Goal: Task Accomplishment & Management: Manage account settings

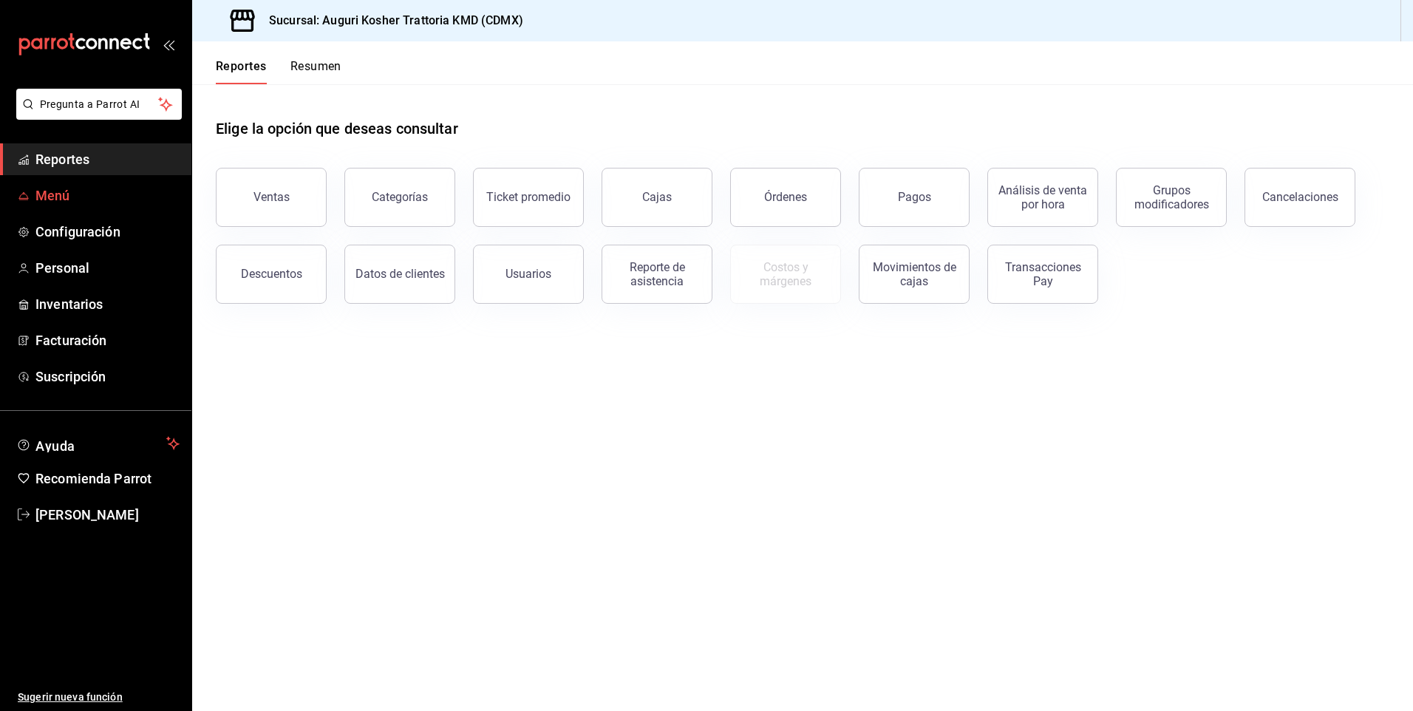
click at [62, 196] on span "Menú" at bounding box center [107, 195] width 144 height 20
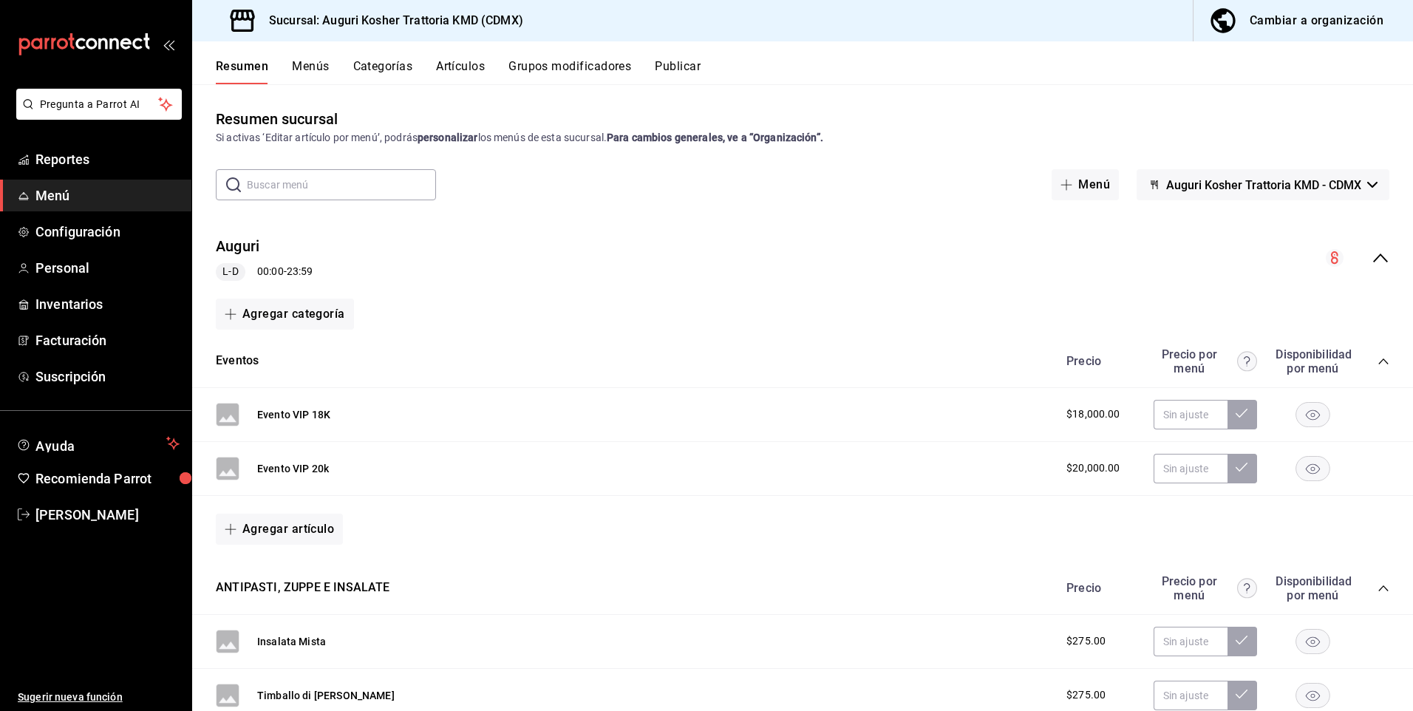
click at [1322, 23] on div "Cambiar a organización" at bounding box center [1316, 20] width 134 height 21
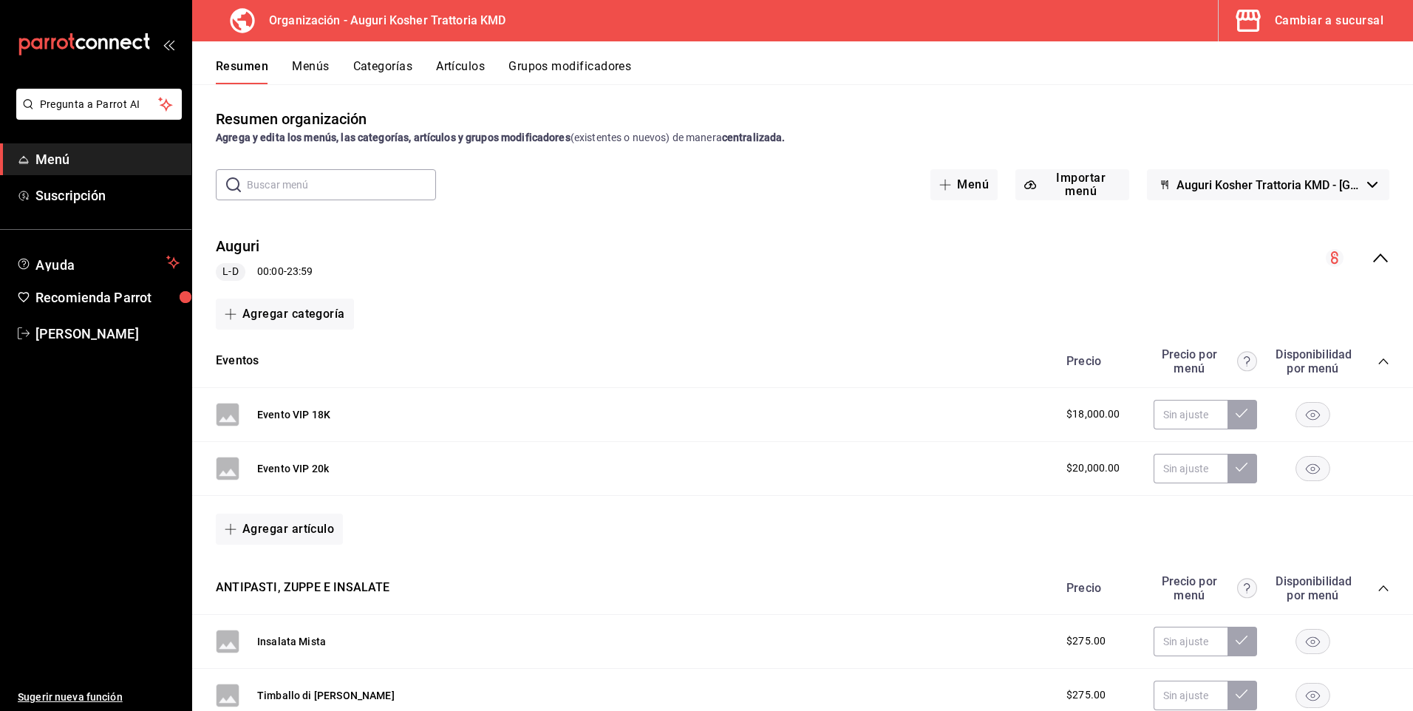
click at [458, 64] on button "Artículos" at bounding box center [460, 71] width 49 height 25
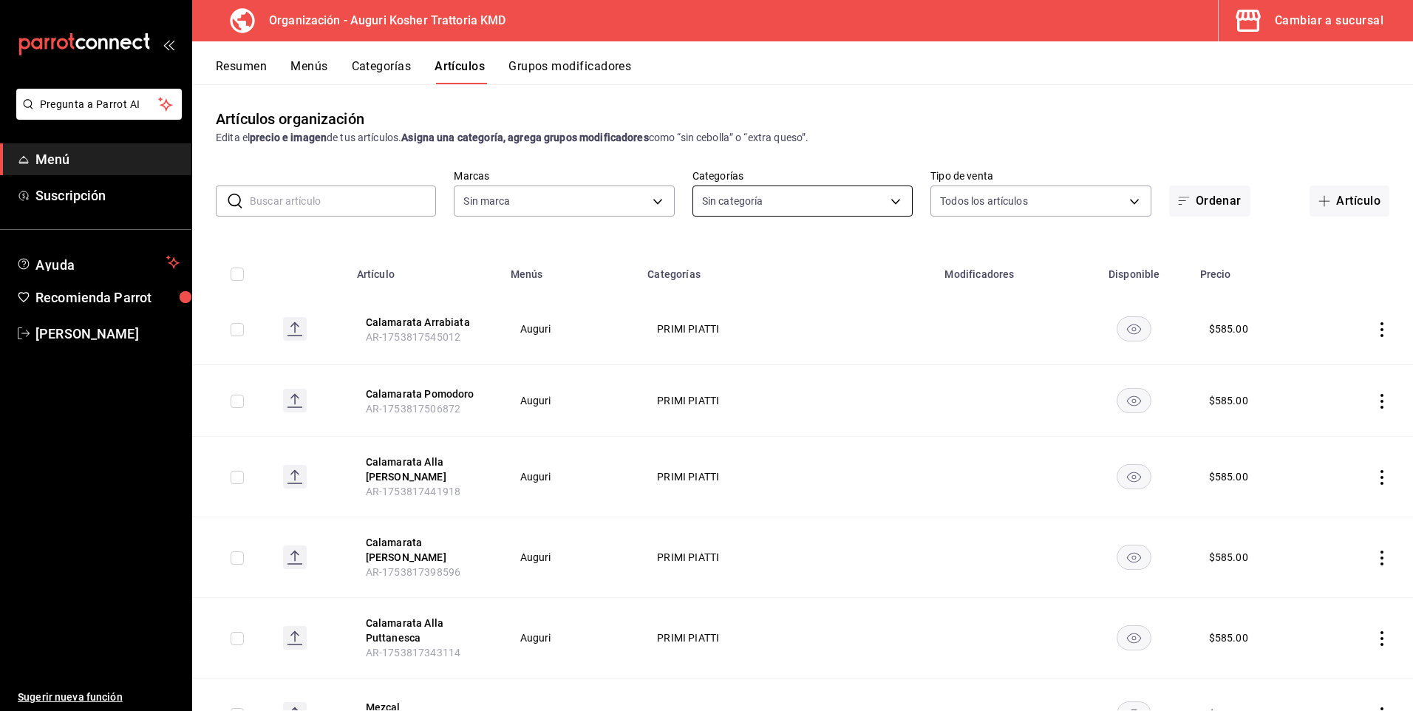
type input "639b8c24-ed2d-4448-bcb8-893a7ab97f05"
click at [888, 198] on body "Pregunta a Parrot AI Menú Suscripción Ayuda Recomienda Parrot [PERSON_NAME] Sug…" at bounding box center [706, 355] width 1413 height 711
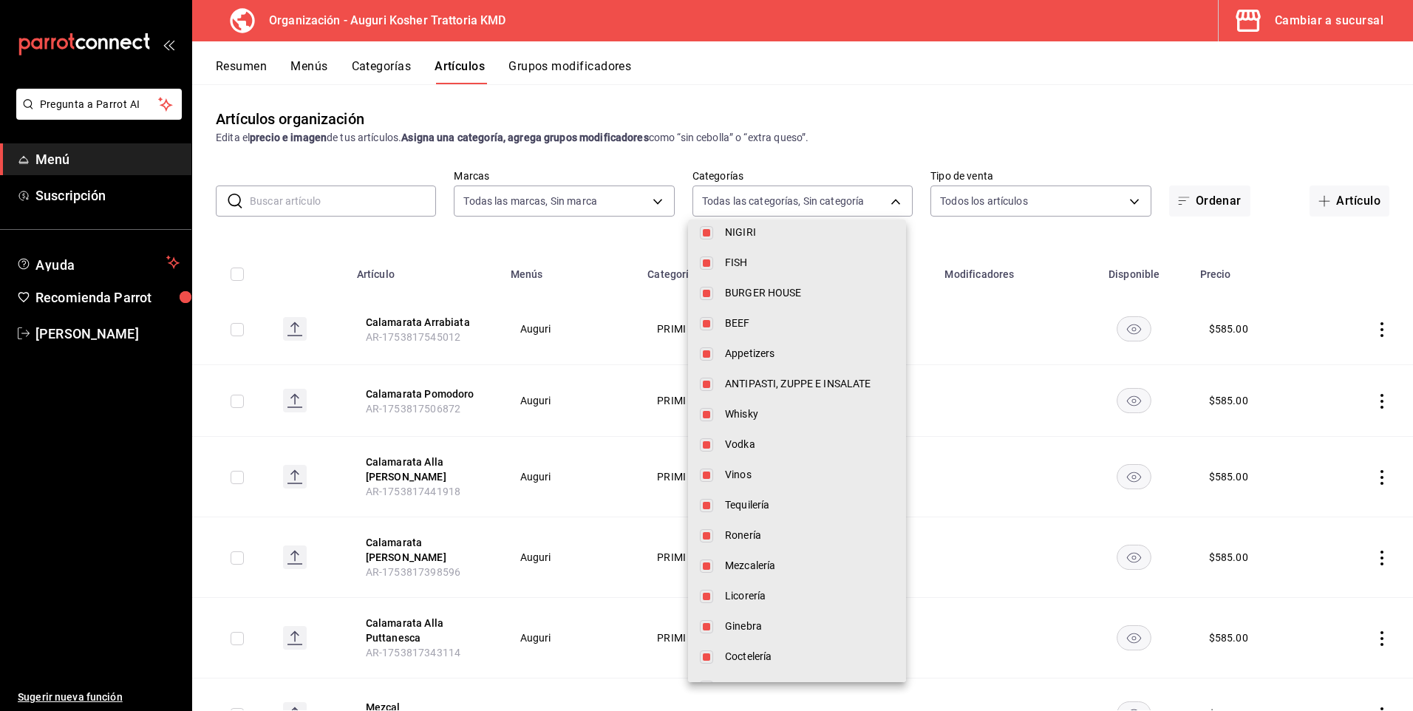
scroll to position [432, 0]
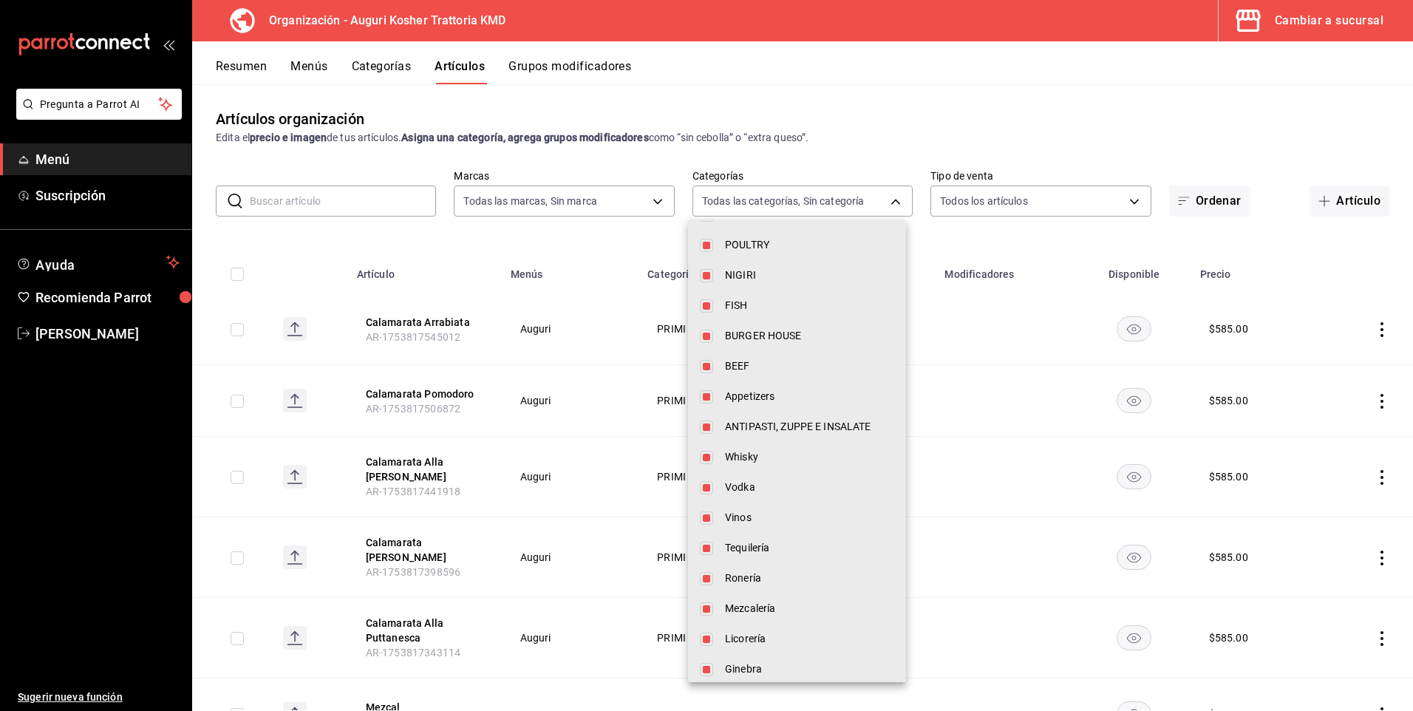
click at [747, 392] on span "Appetizers" at bounding box center [809, 397] width 169 height 16
type input "e23644a7-5976-47b6-9b2f-62fead0229ba,a15b1493-c3ac-4f2b-b9bb-151df8cb1332,92e62…"
checkbox input "false"
click at [1072, 92] on div at bounding box center [706, 355] width 1413 height 711
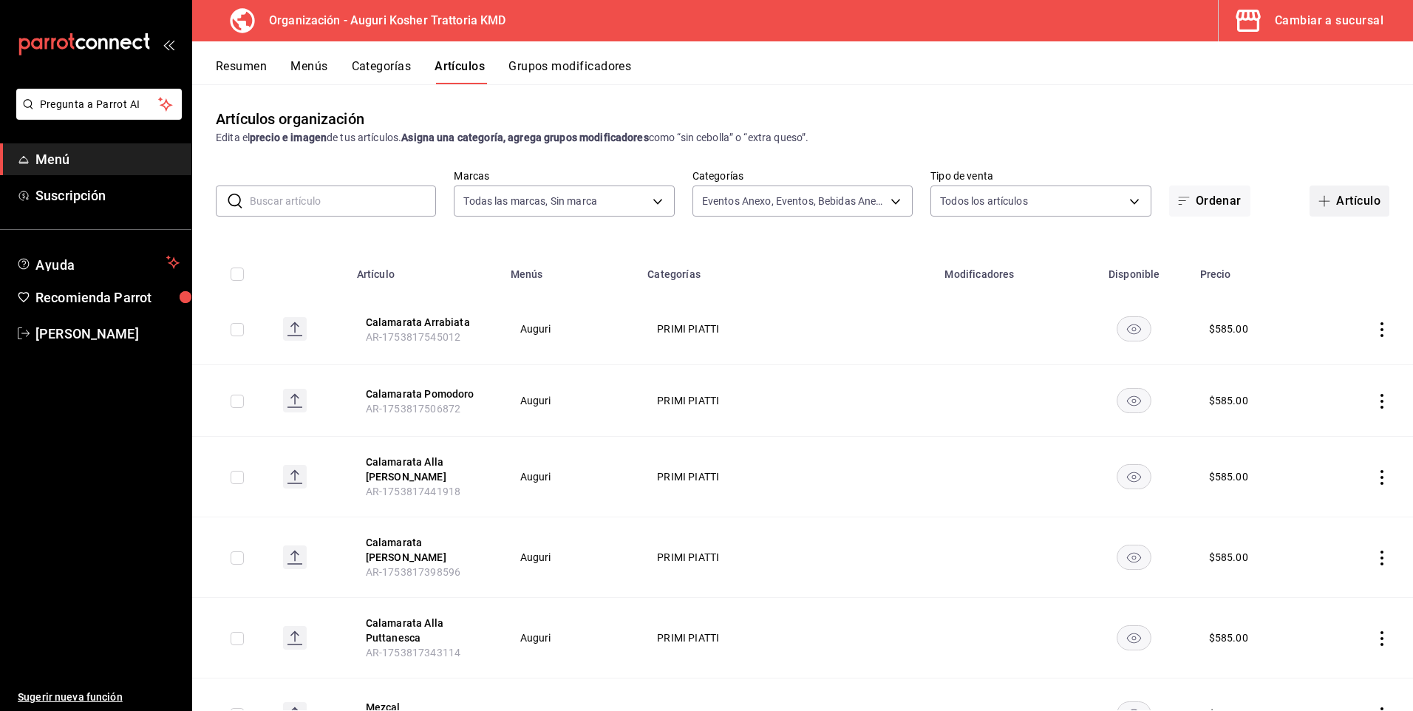
click at [1349, 201] on button "Artículo" at bounding box center [1349, 200] width 80 height 31
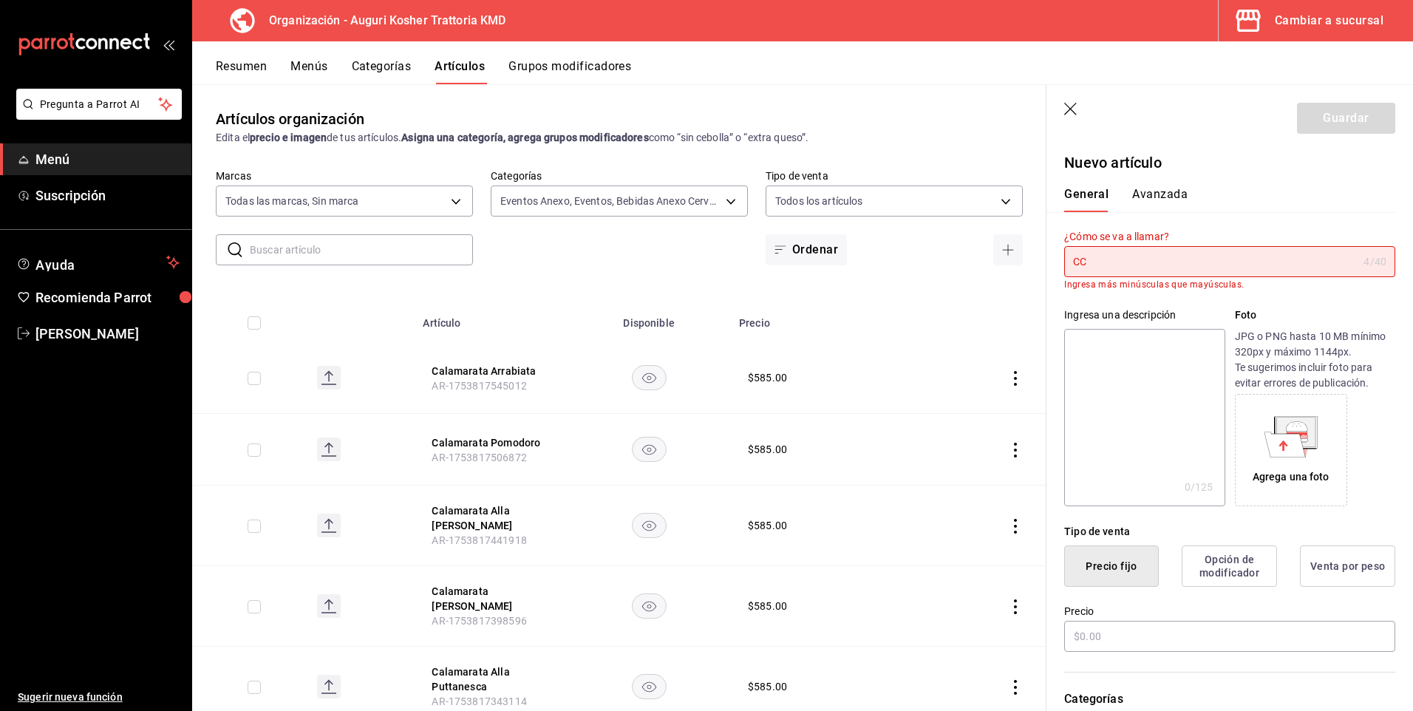
type input "C"
type input "c"
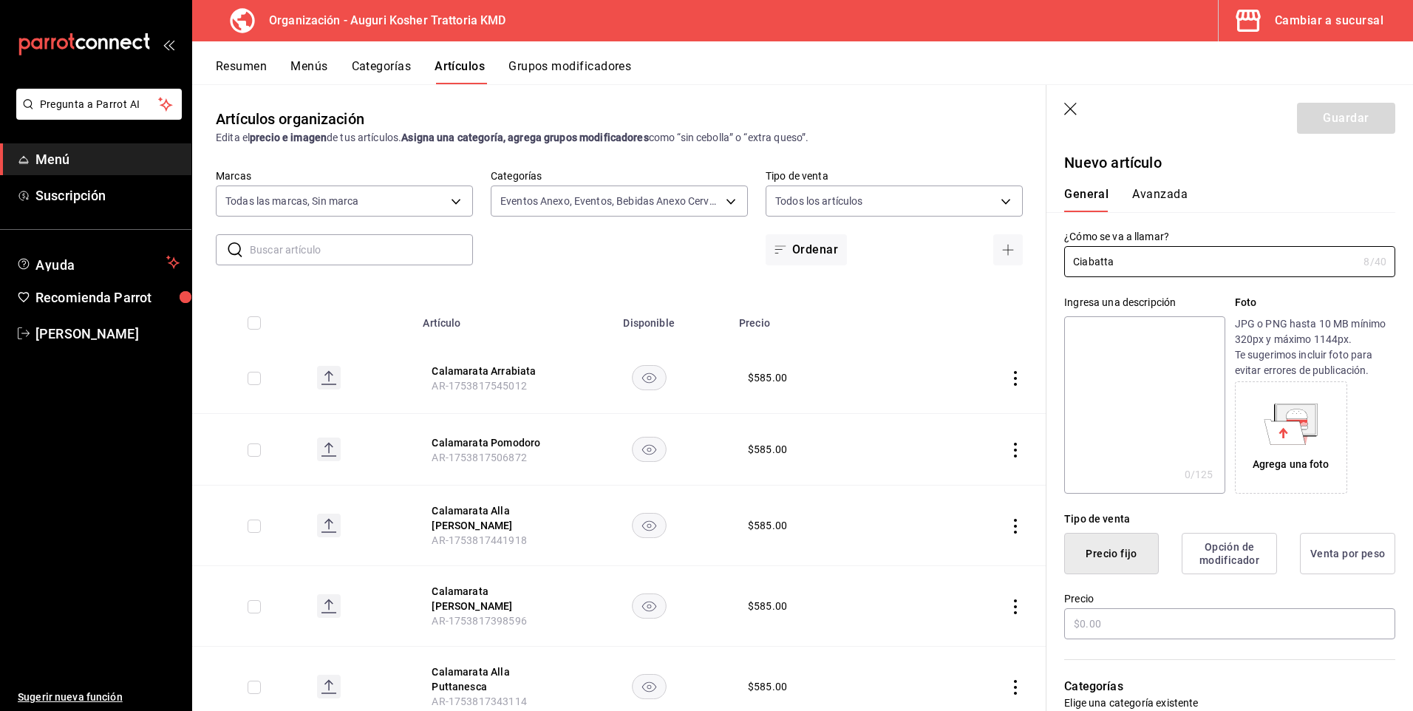
type input "Ciabatta"
type textarea "C"
type textarea "x"
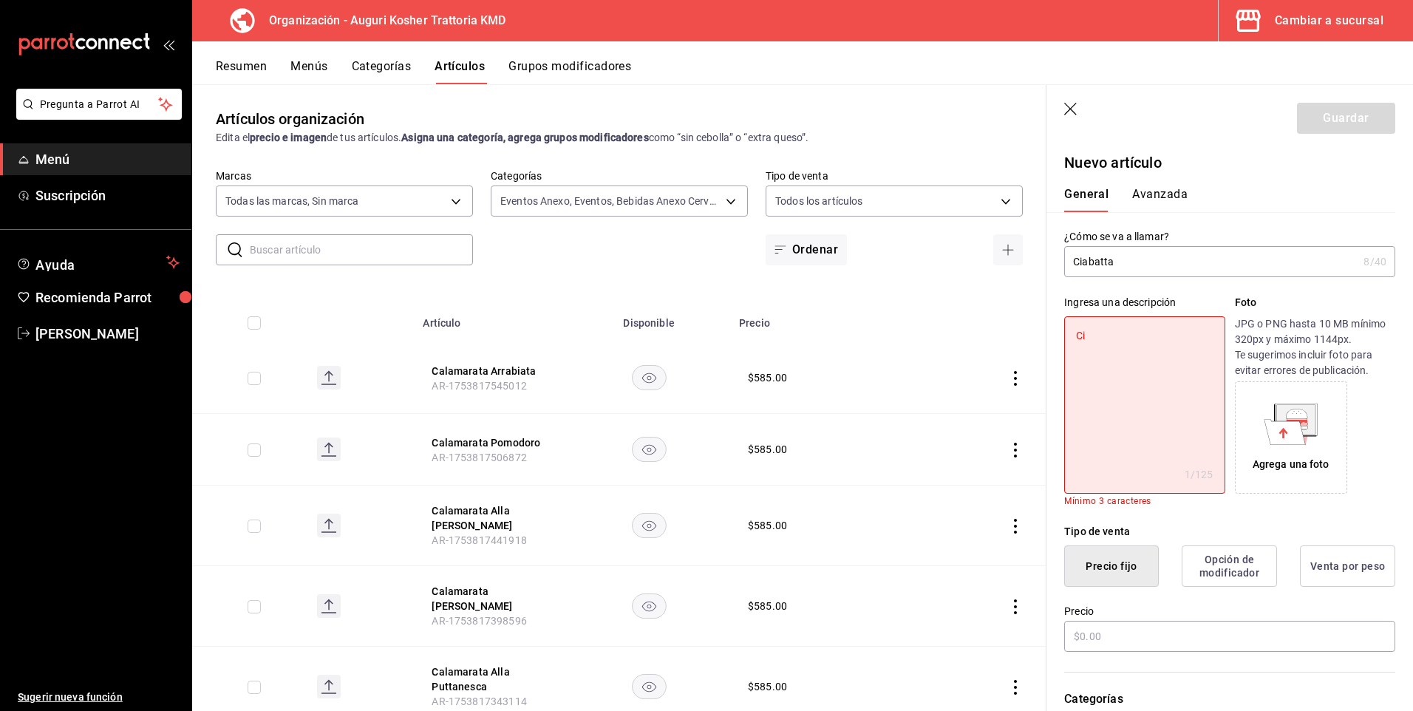
type textarea "Cia"
type textarea "x"
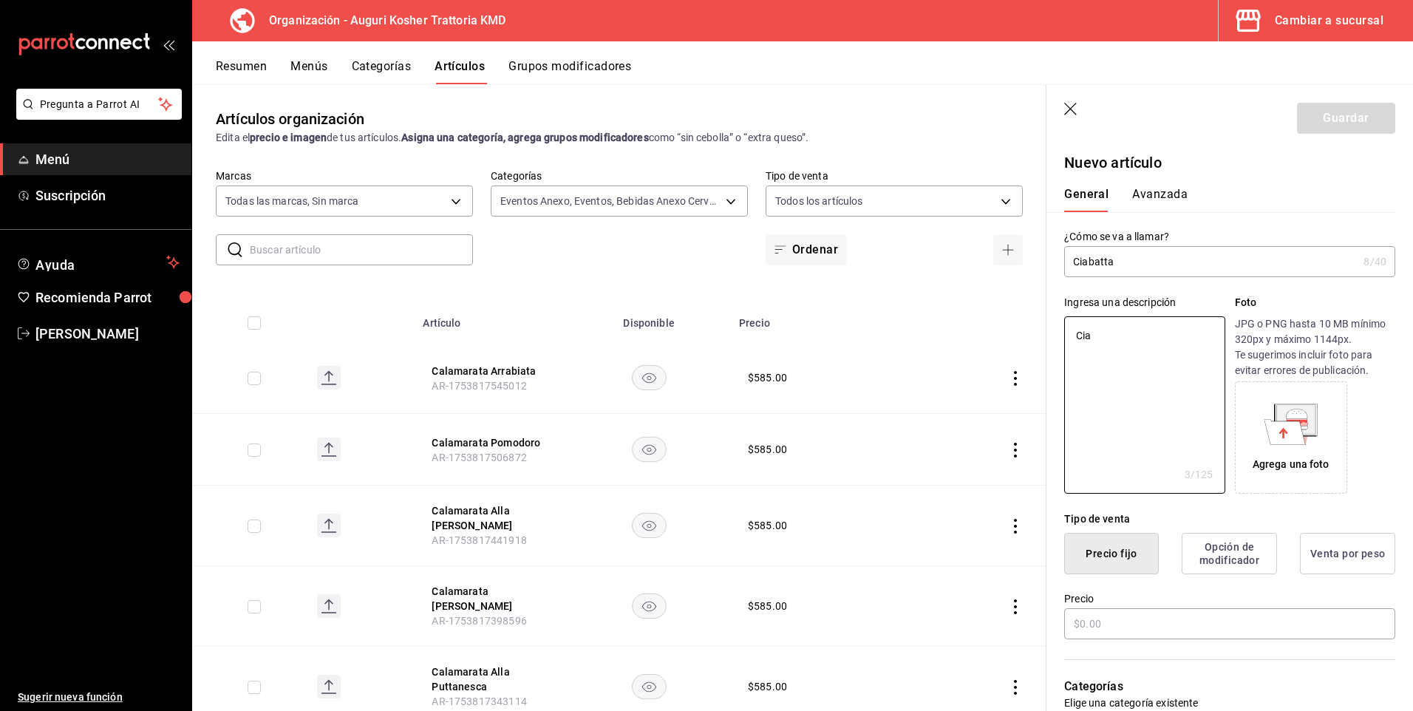
type textarea "Ciac"
type textarea "x"
type textarea "Ciaca"
type textarea "x"
type textarea "Cia"
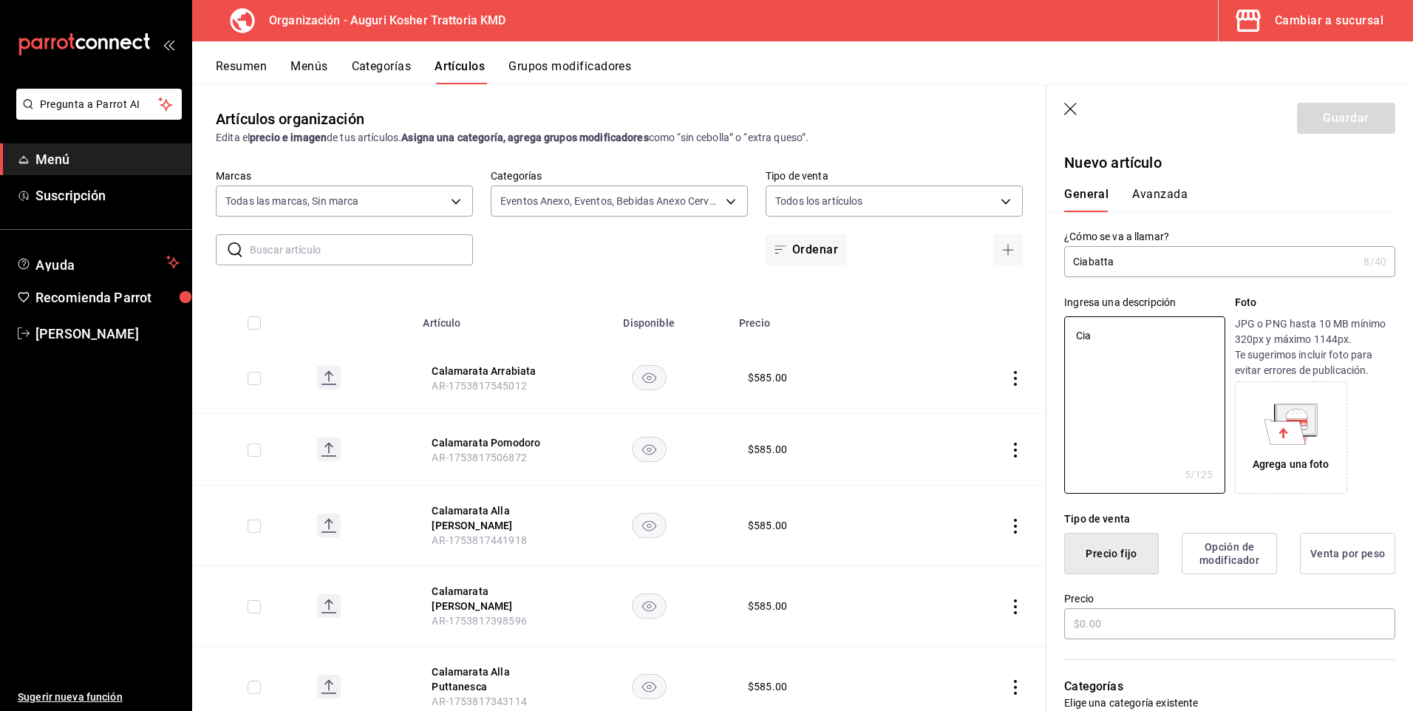
type textarea "x"
type textarea "Ciab"
type textarea "x"
type textarea "Ciaba"
type textarea "x"
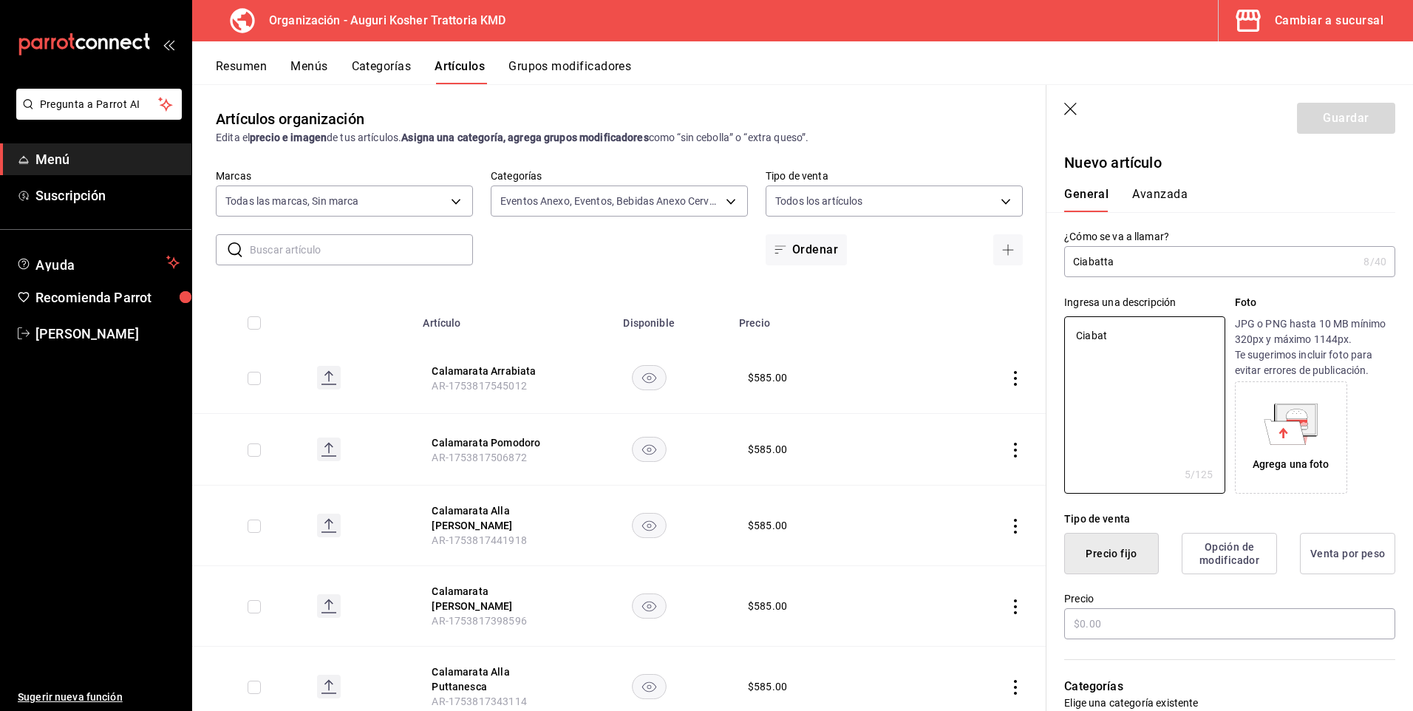
type textarea "Ciabatt"
type textarea "x"
type textarea "Ciabatta"
type textarea "x"
type textarea "Ciabatta"
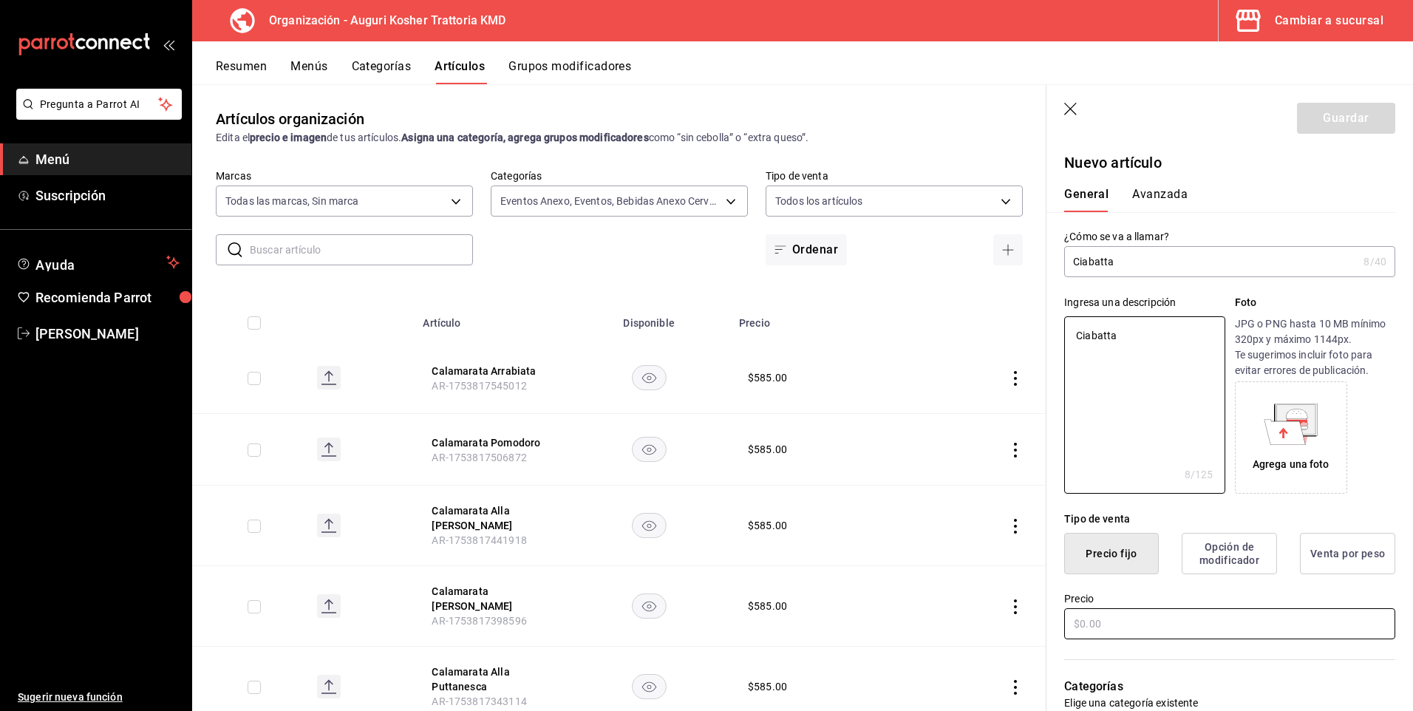
type textarea "x"
click at [1079, 616] on input "text" at bounding box center [1229, 623] width 331 height 31
type input "$60.00"
type textarea "x"
type input "$60.00"
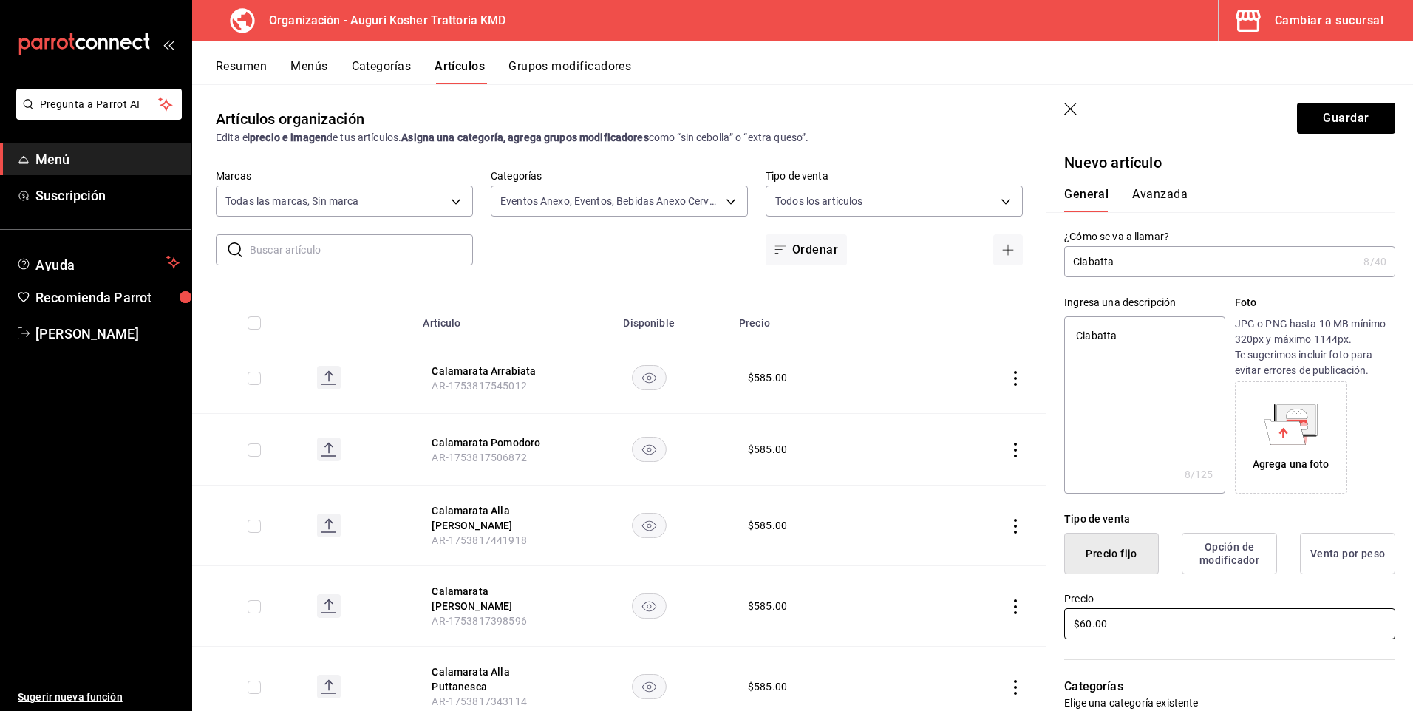
type textarea "x"
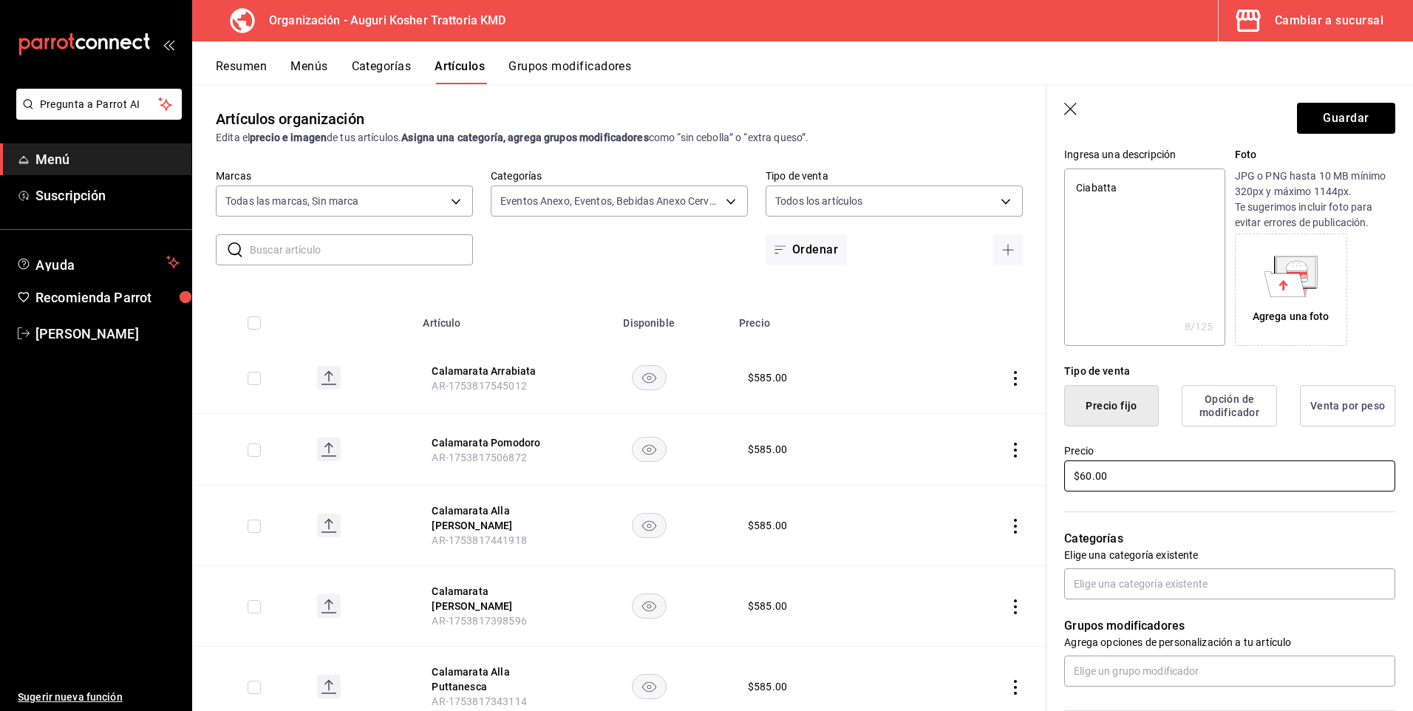
scroll to position [222, 0]
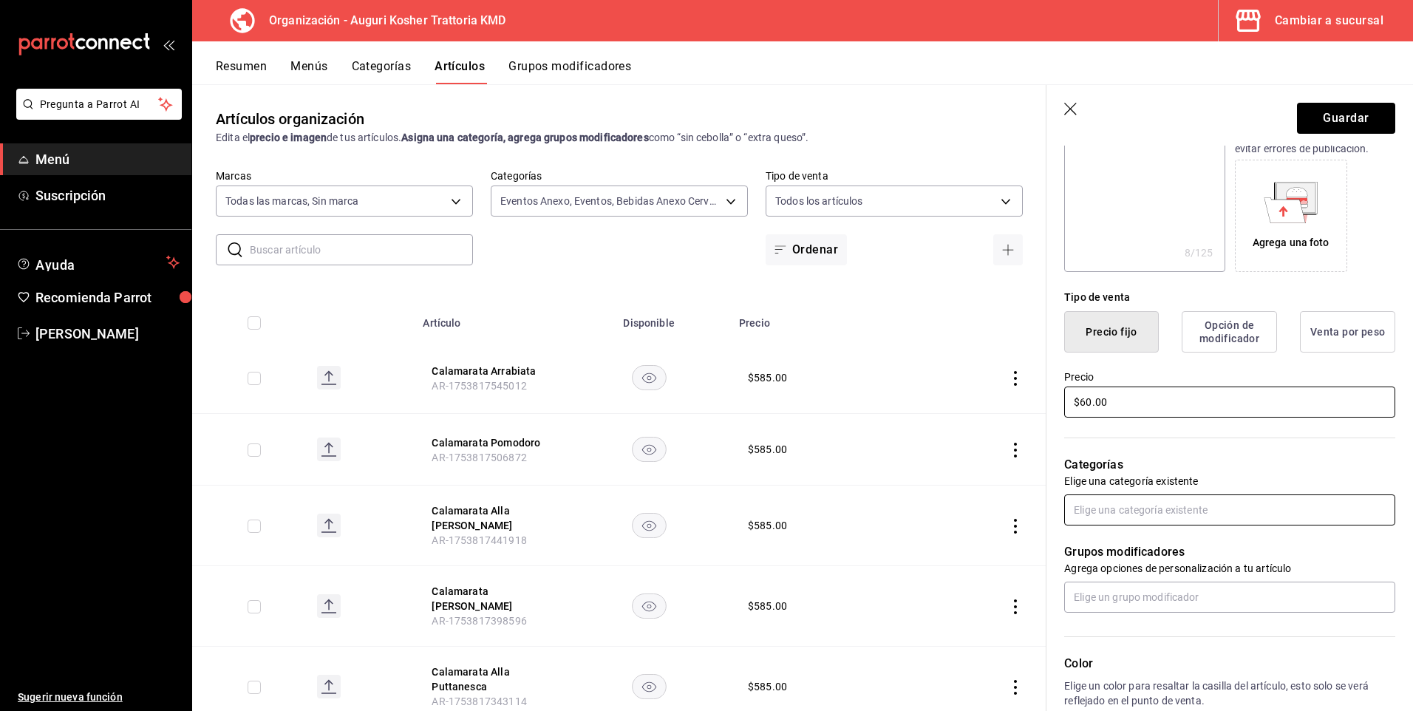
type input "$60.00"
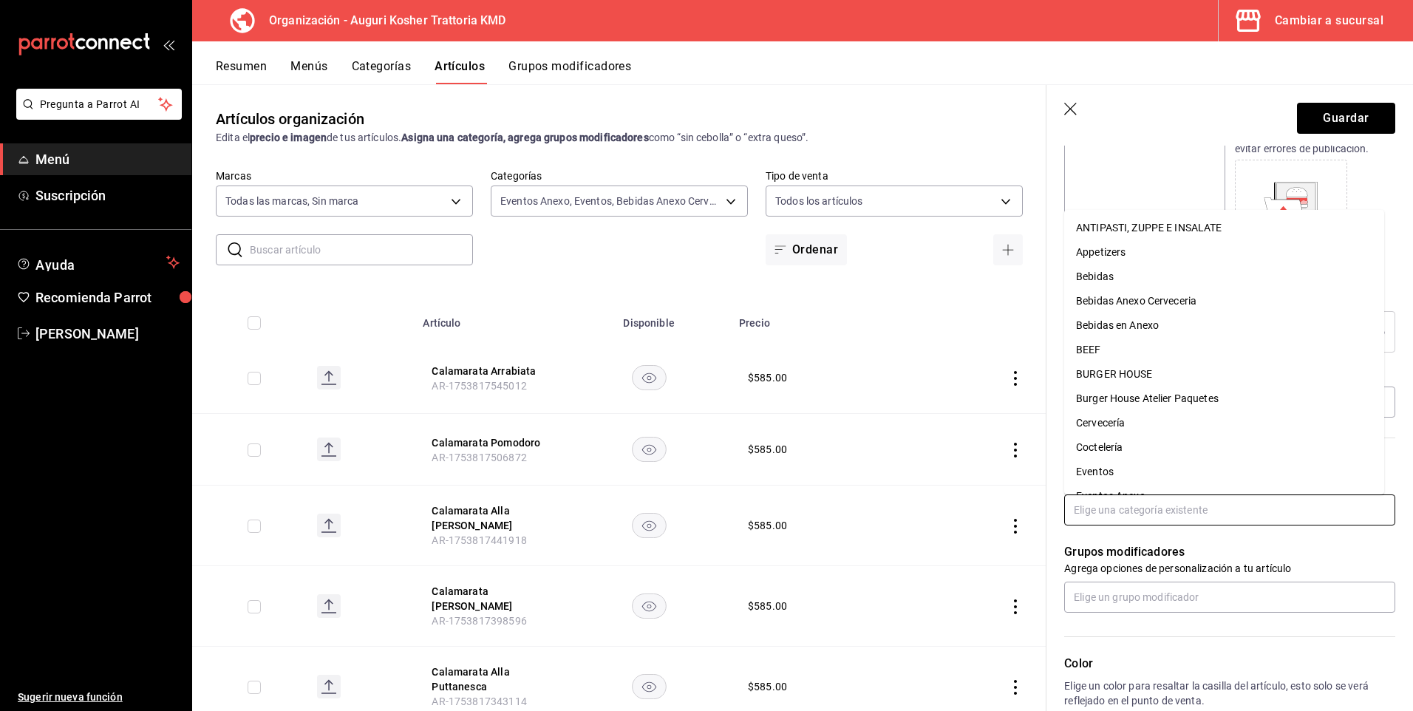
click at [1087, 508] on input "text" at bounding box center [1229, 509] width 331 height 31
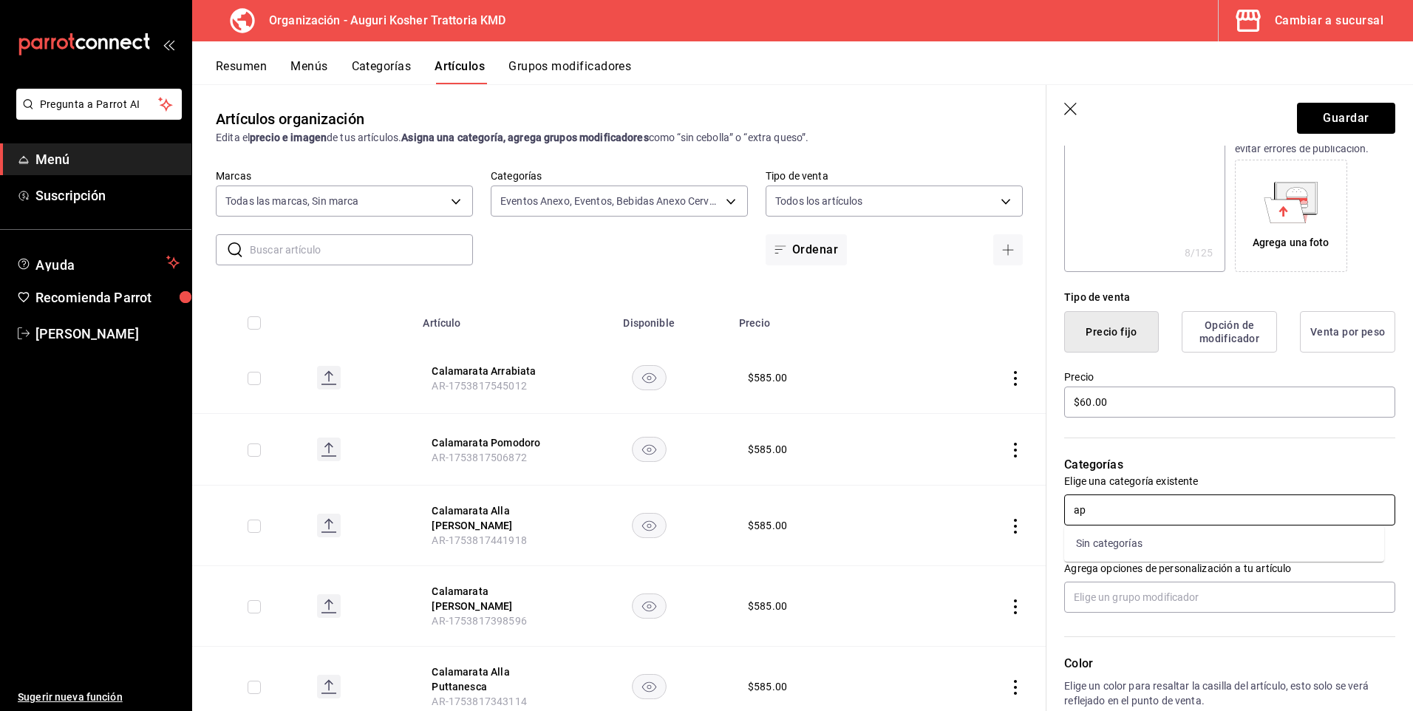
type input "a"
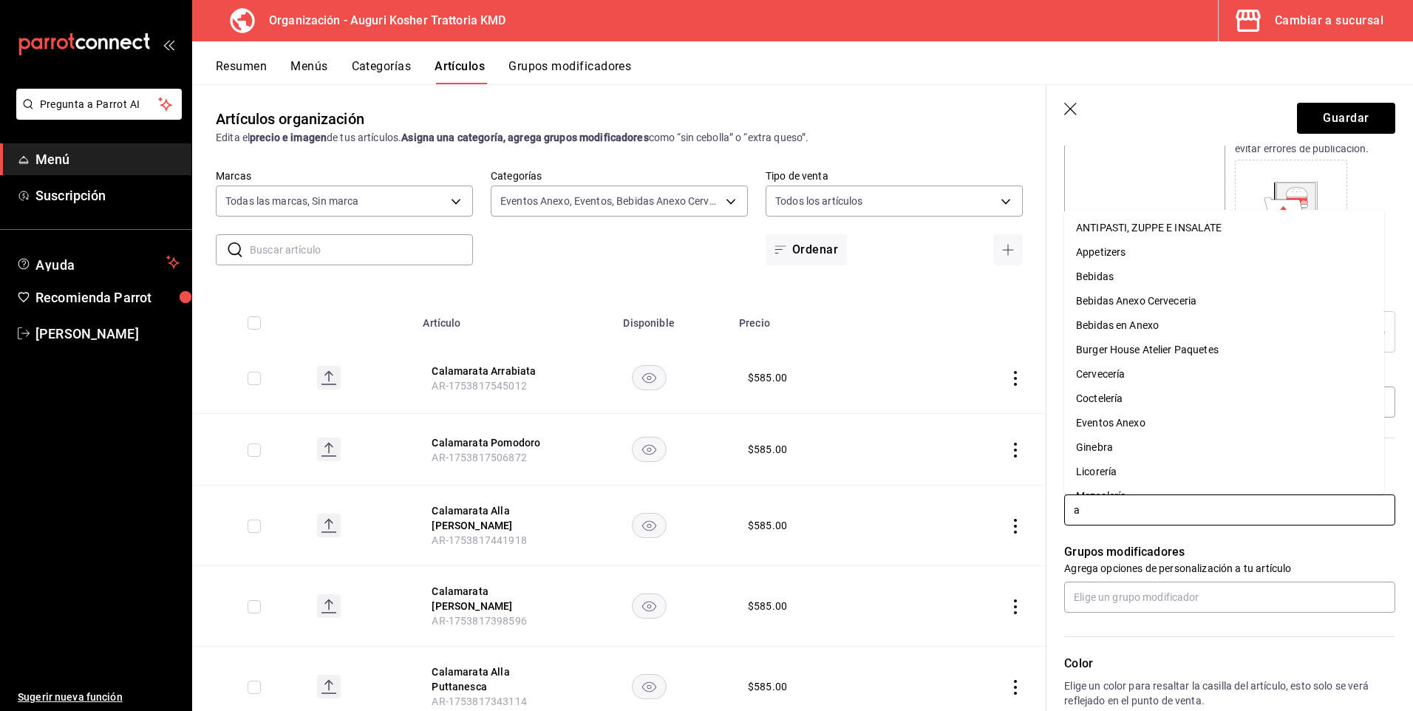
click at [1121, 251] on li "Appetizers" at bounding box center [1224, 252] width 320 height 24
type textarea "x"
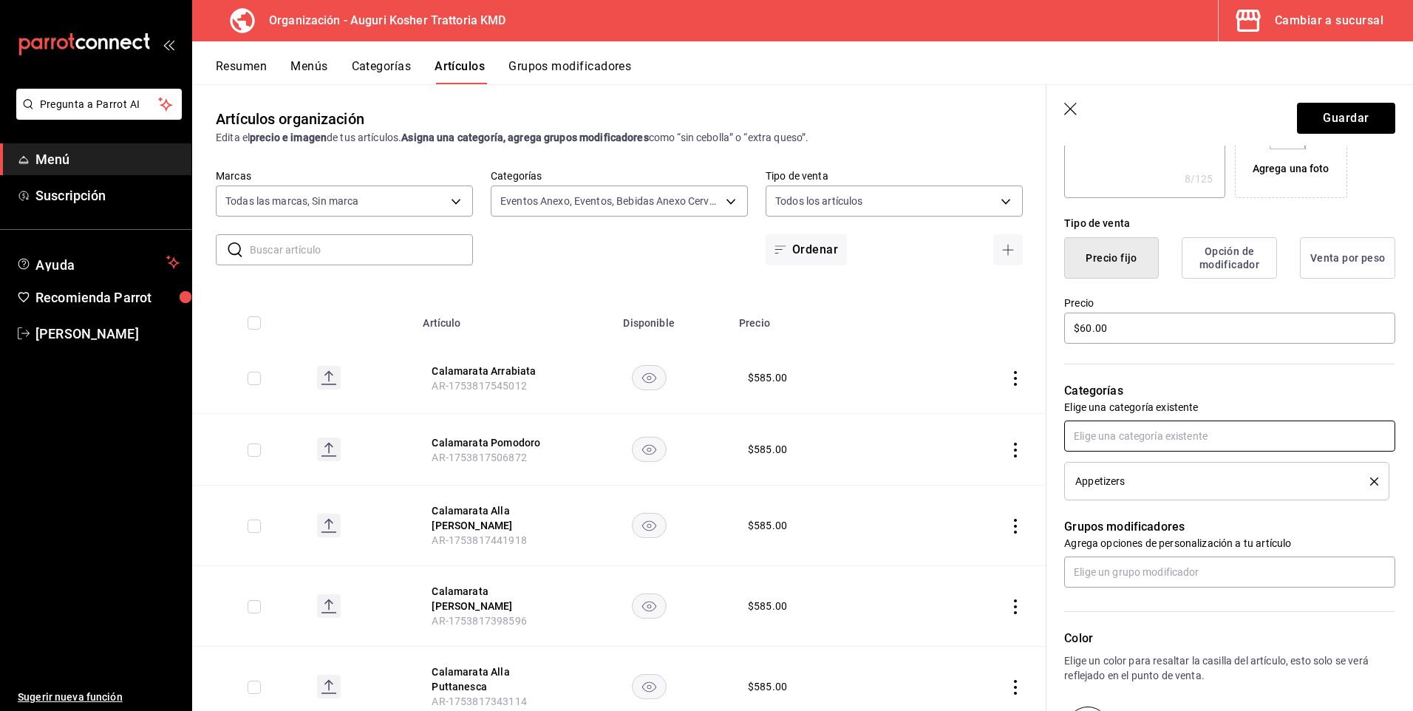
scroll to position [0, 0]
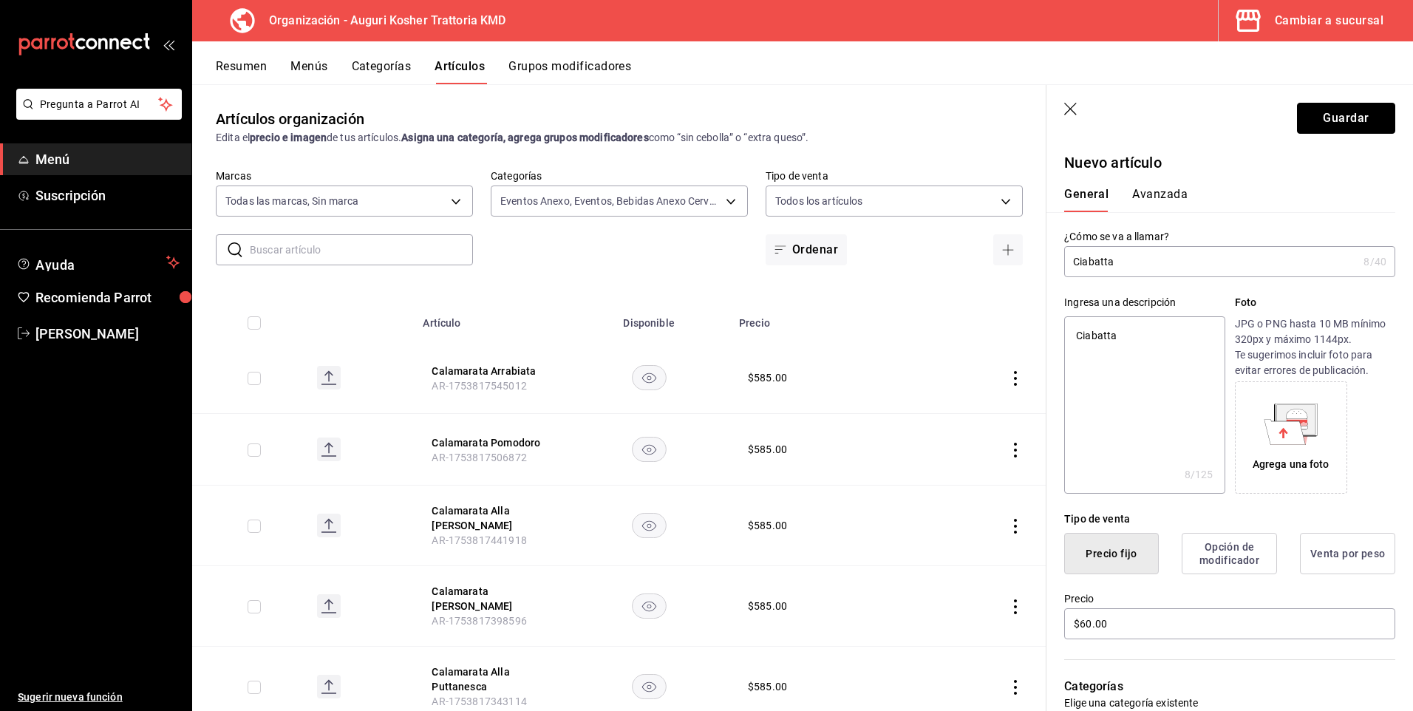
drag, startPoint x: 1327, startPoint y: 115, endPoint x: 1318, endPoint y: 264, distance: 149.5
click at [1319, 262] on section "Guardar Nuevo artículo General Avanzada ¿Cómo se va a llamar? Ciabatta 8 /40 ¿C…" at bounding box center [1229, 398] width 366 height 626
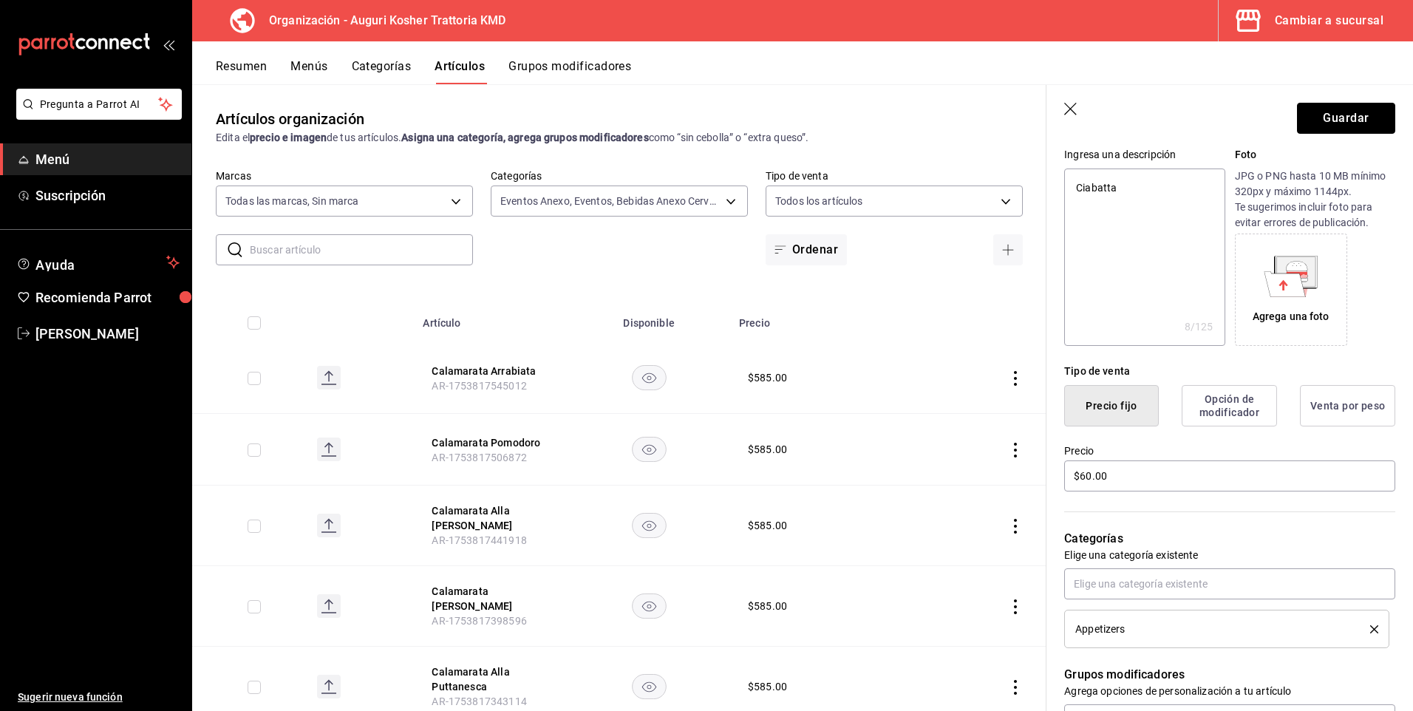
scroll to position [222, 0]
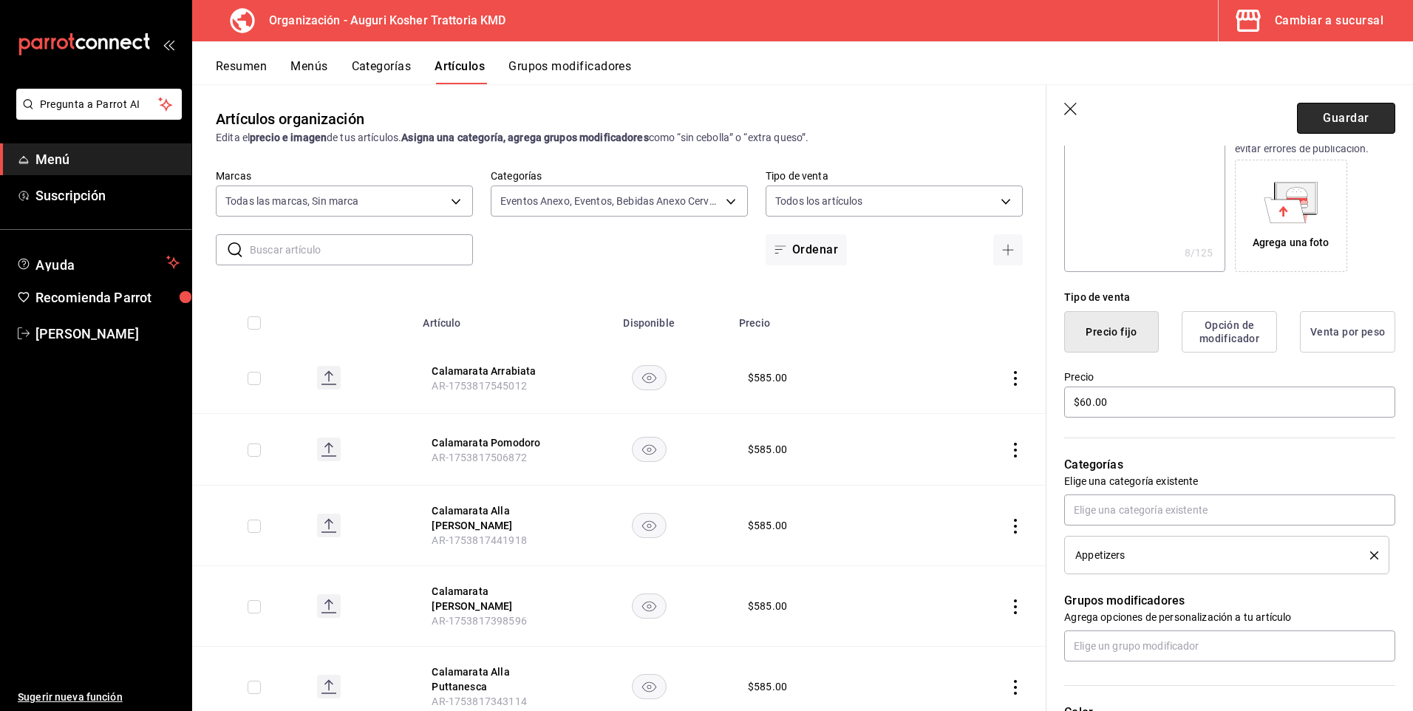
click at [1342, 114] on button "Guardar" at bounding box center [1346, 118] width 98 height 31
type textarea "x"
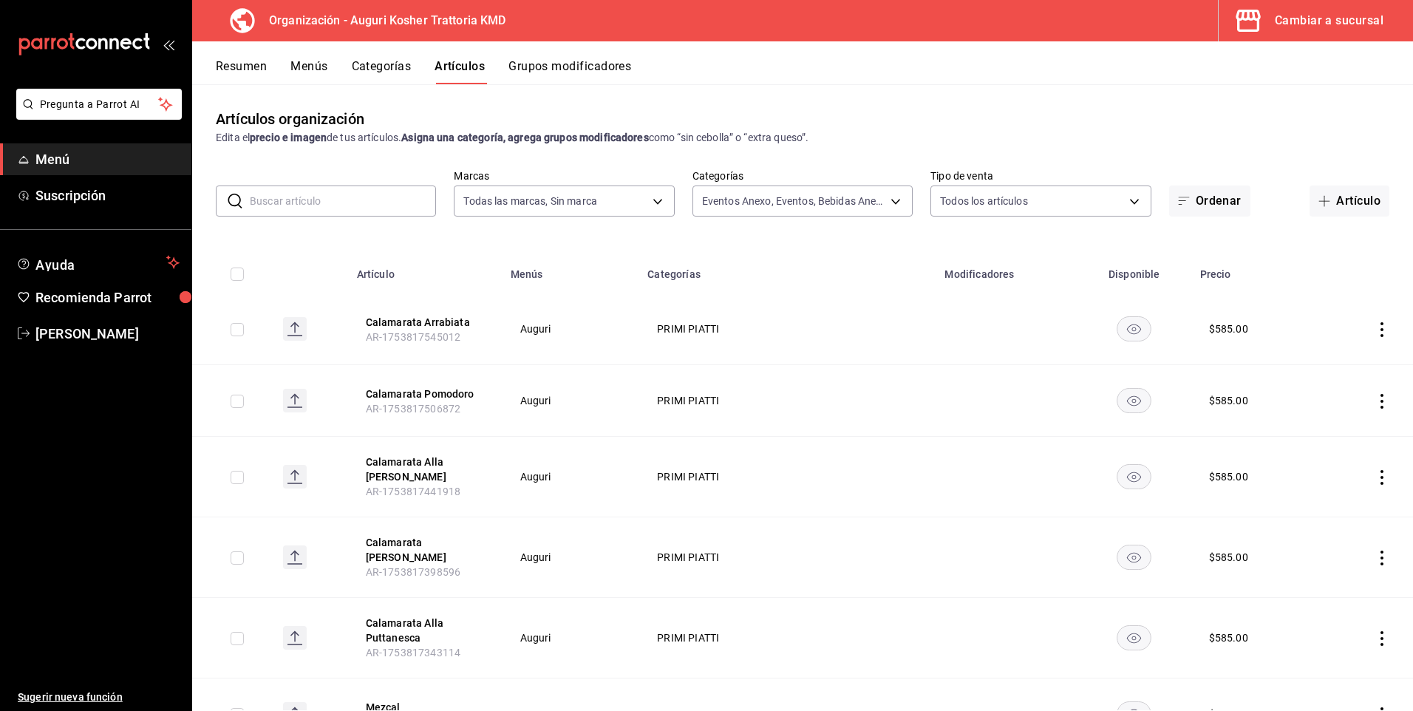
click at [311, 64] on button "Menús" at bounding box center [308, 71] width 37 height 25
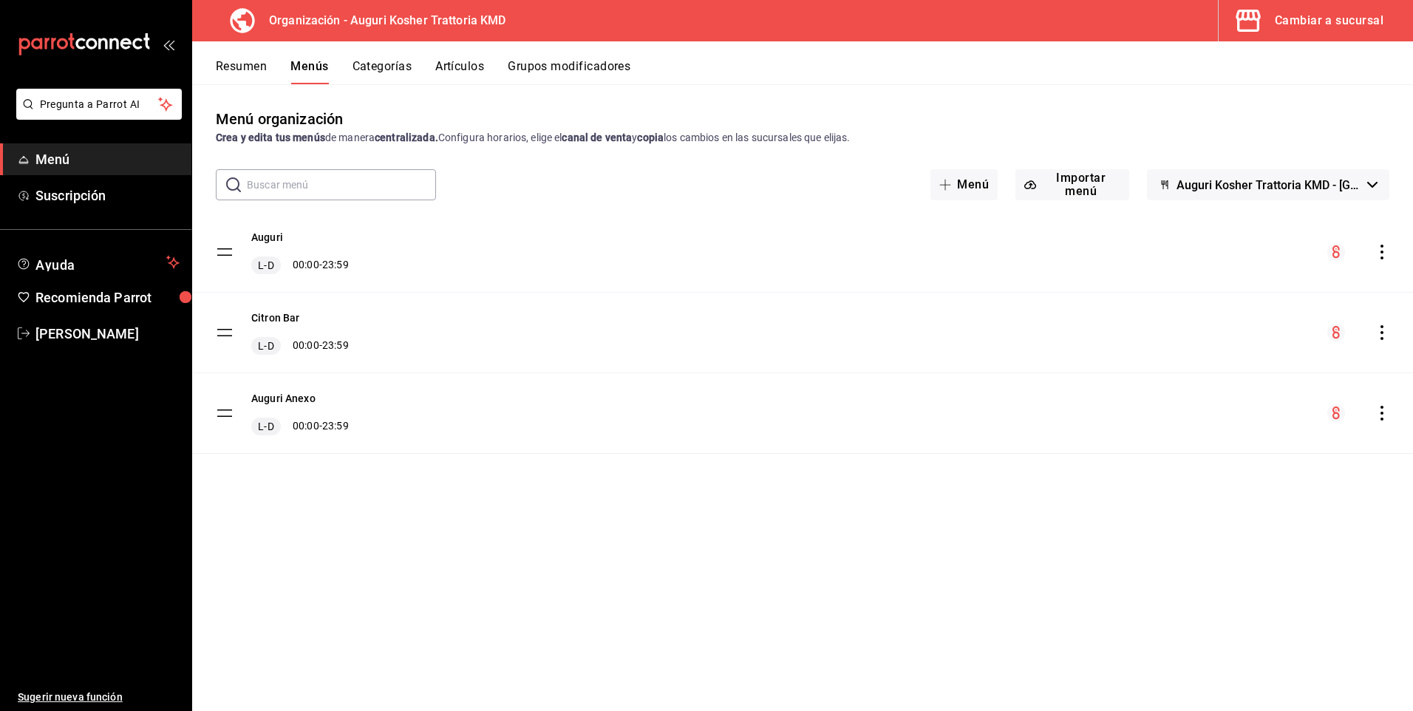
click at [1381, 250] on icon "actions" at bounding box center [1381, 252] width 15 height 15
click at [1230, 345] on span "Copiar en otra sucursal" at bounding box center [1265, 347] width 180 height 16
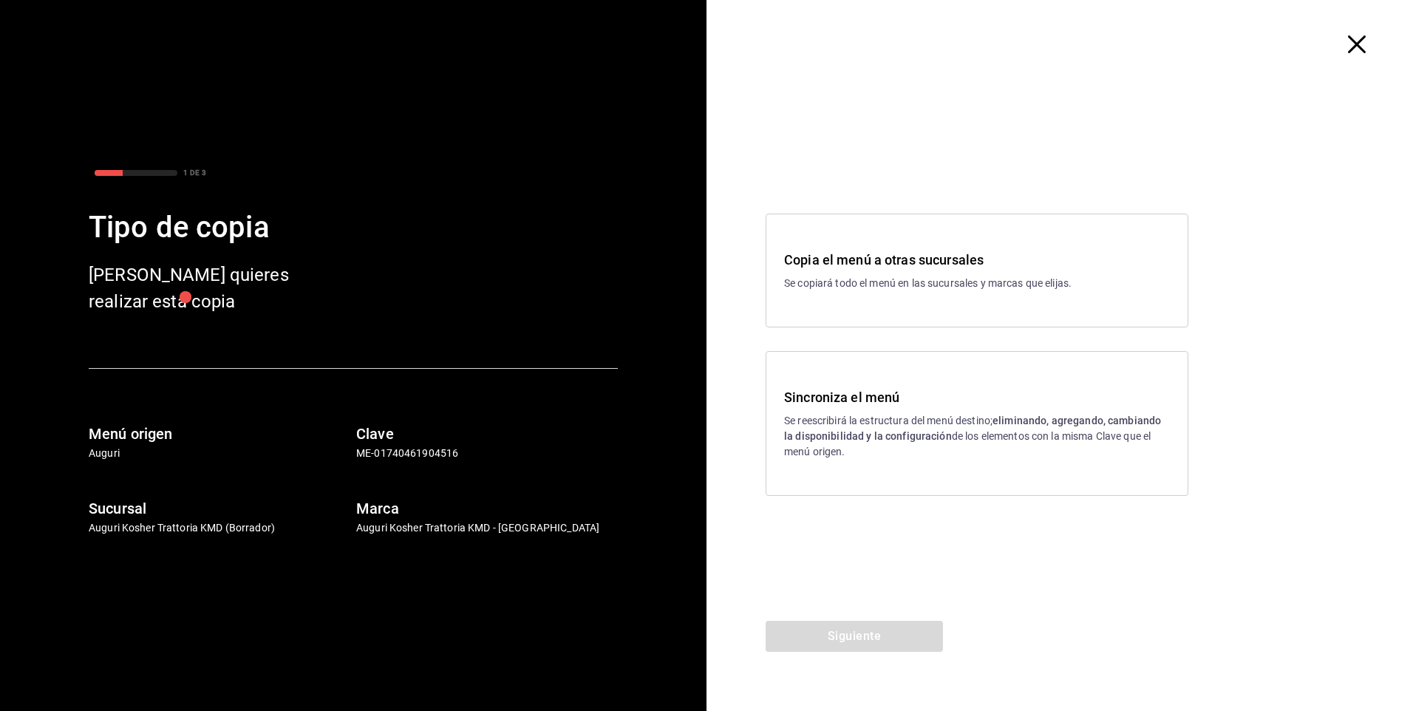
click at [880, 432] on strong "eliminando, agregando, cambiando la disponibilidad y la configuración" at bounding box center [972, 427] width 377 height 27
click at [861, 635] on button "Siguiente" at bounding box center [853, 636] width 177 height 31
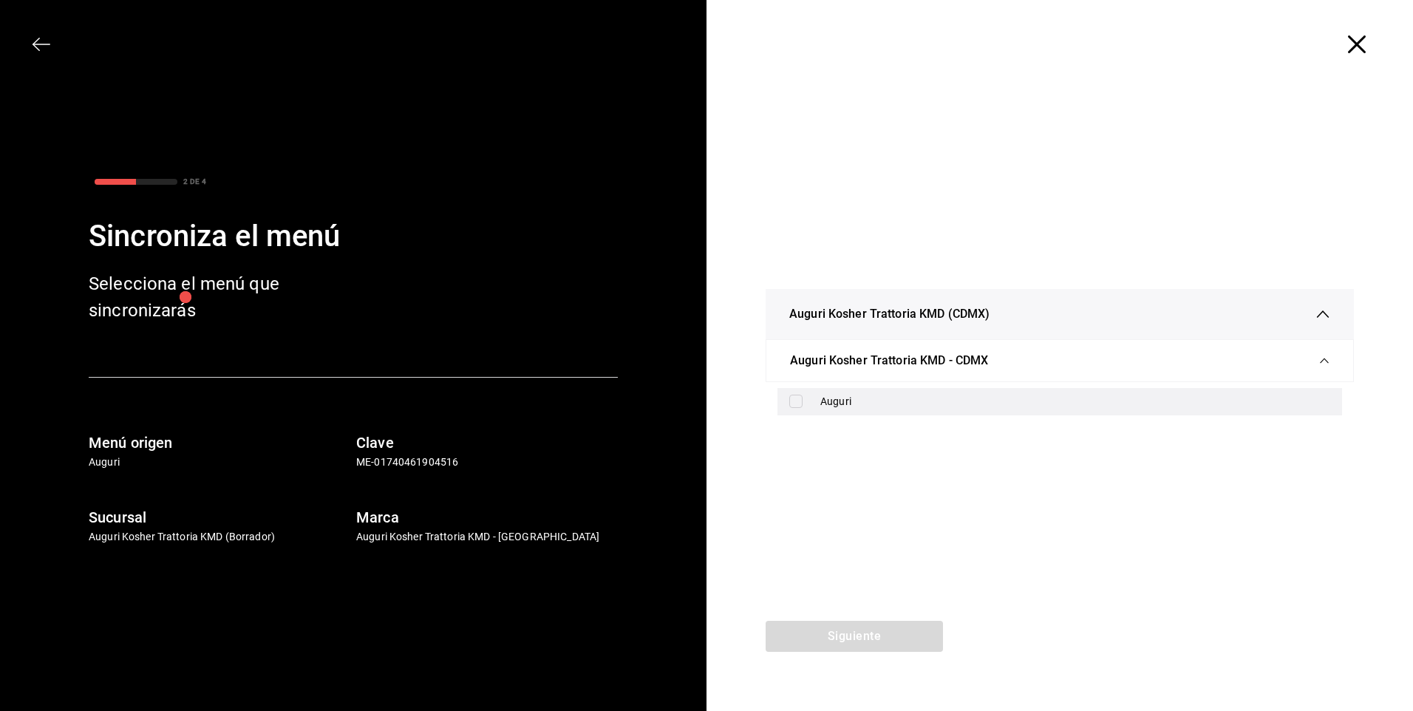
click at [794, 402] on input "checkbox" at bounding box center [795, 401] width 13 height 13
checkbox input "true"
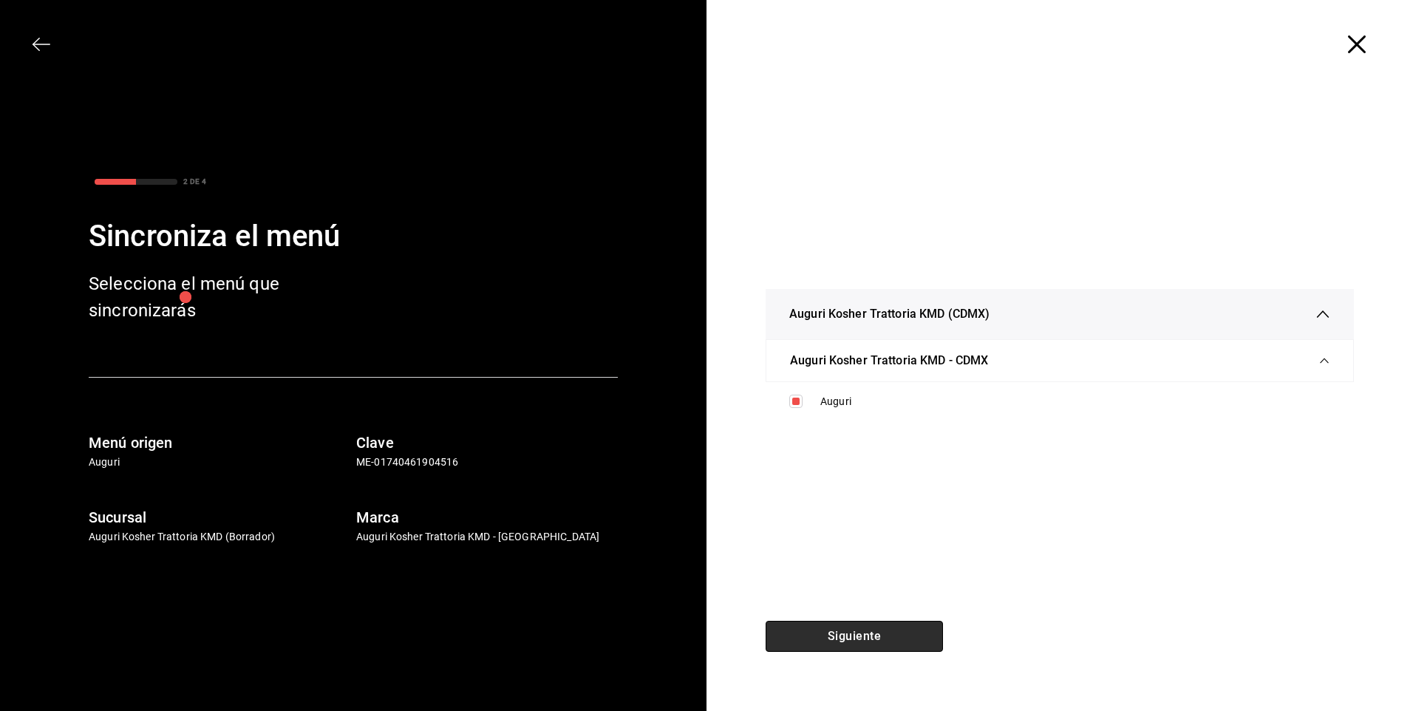
click at [845, 629] on button "Siguiente" at bounding box center [853, 636] width 177 height 31
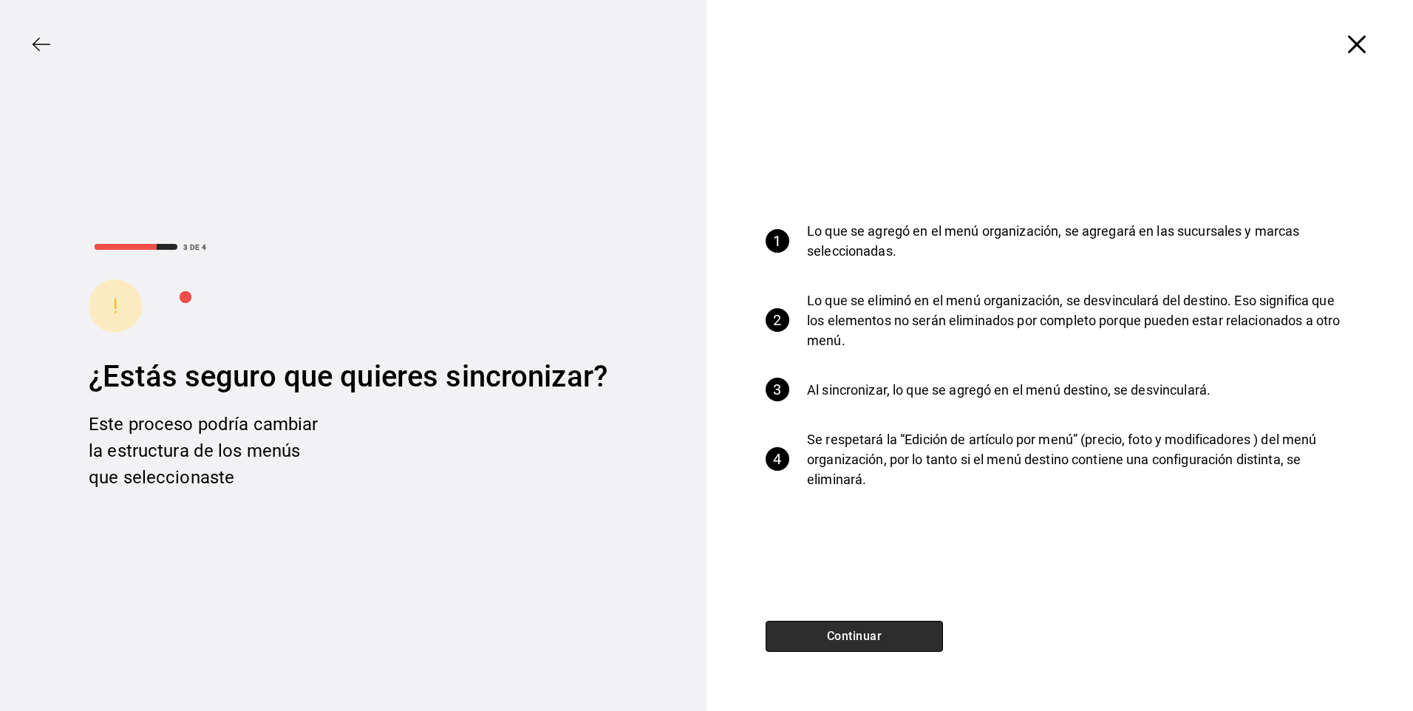
click at [845, 629] on button "Continuar" at bounding box center [853, 636] width 177 height 31
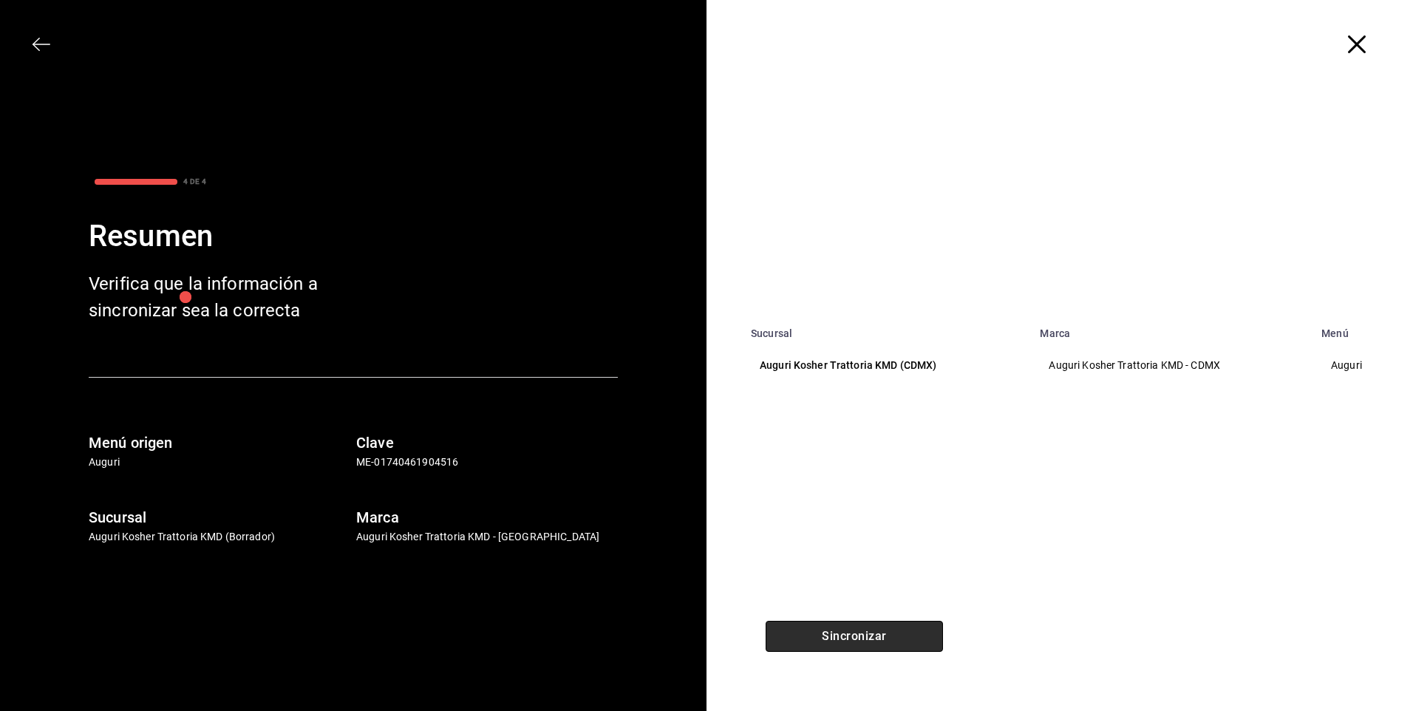
click at [845, 629] on button "Sincronizar" at bounding box center [853, 636] width 177 height 31
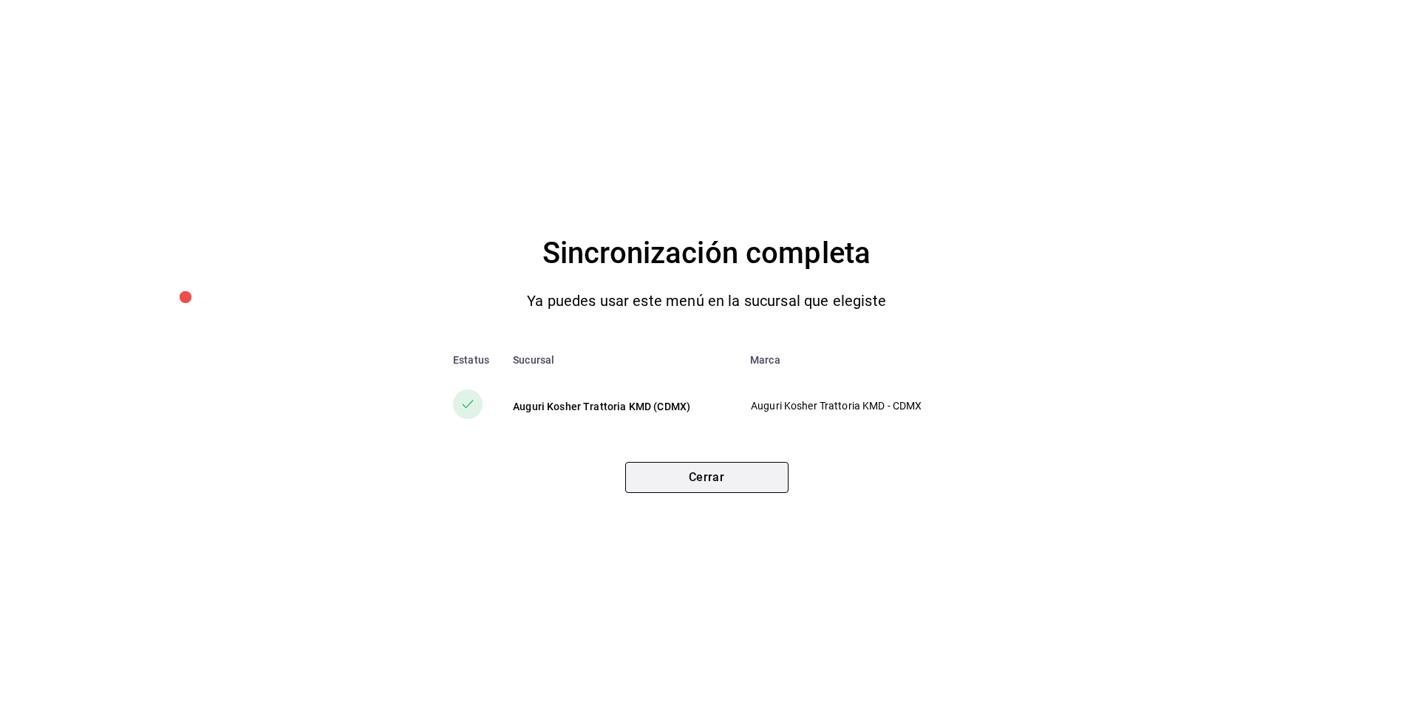
click at [707, 482] on button "Cerrar" at bounding box center [706, 477] width 163 height 31
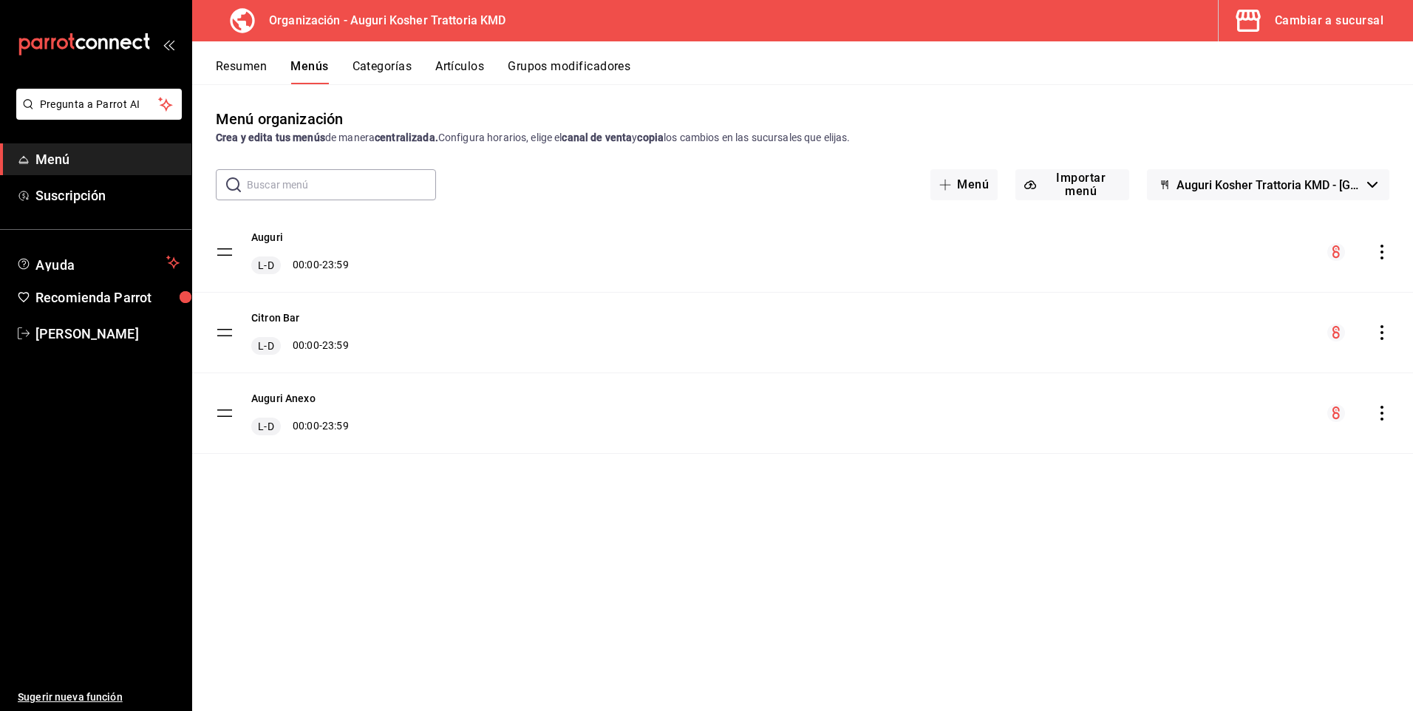
click at [1306, 18] on div "Cambiar a sucursal" at bounding box center [1328, 20] width 109 height 21
